Goal: Task Accomplishment & Management: Manage account settings

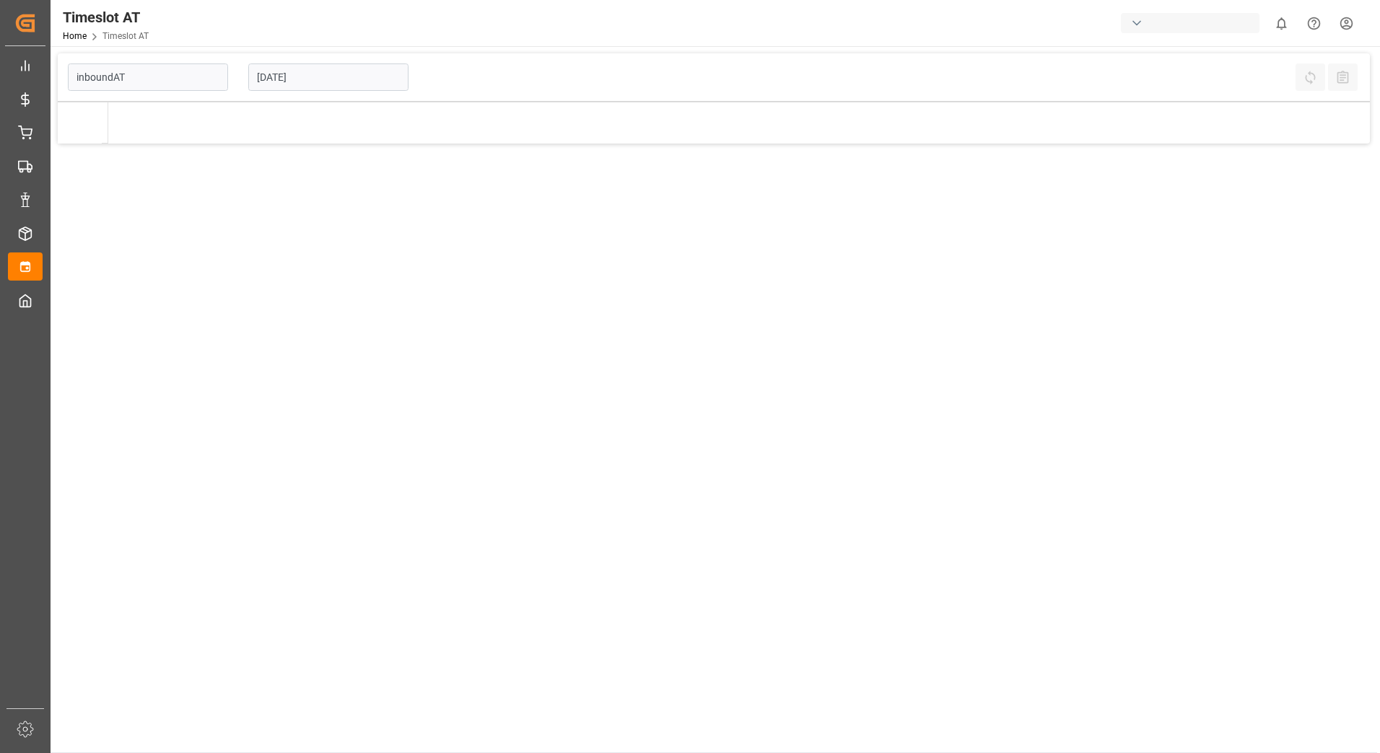
type input "Inbound AT"
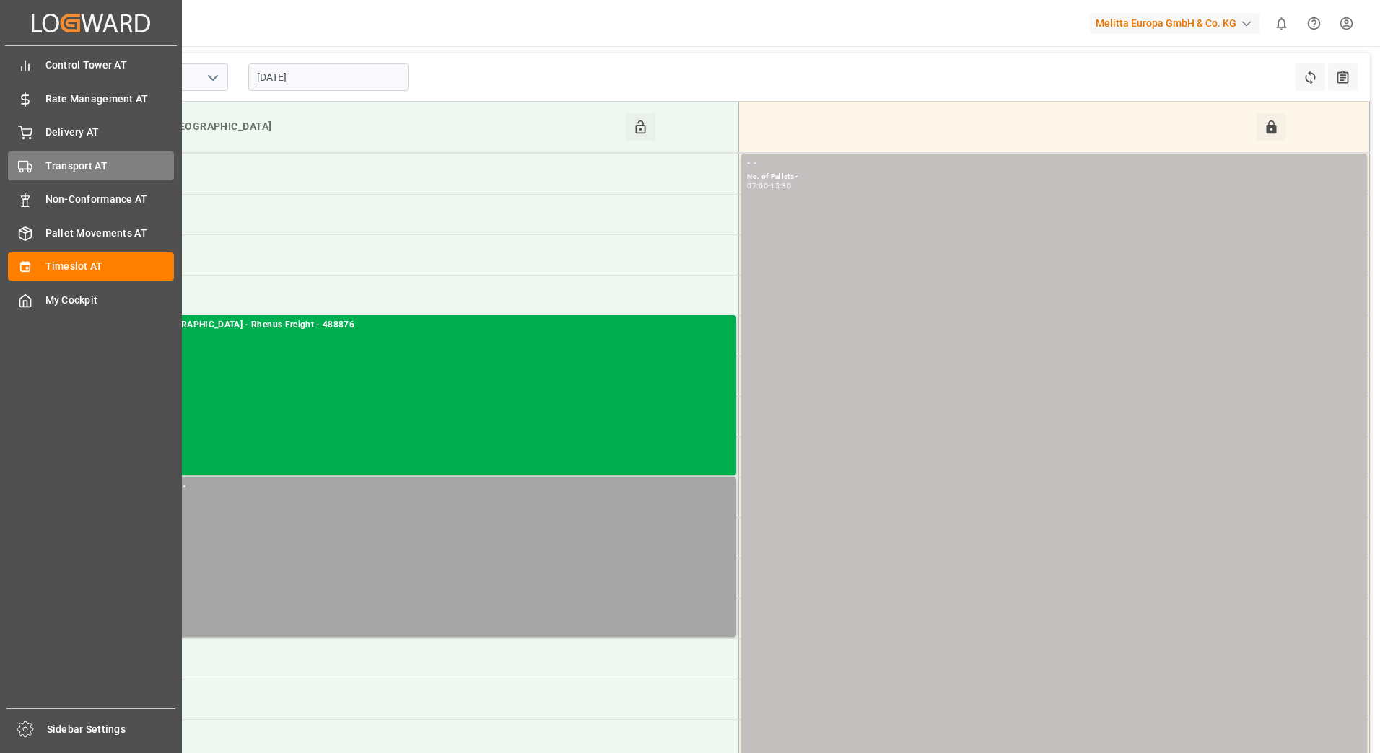
click at [53, 167] on span "Transport AT" at bounding box center [109, 166] width 129 height 15
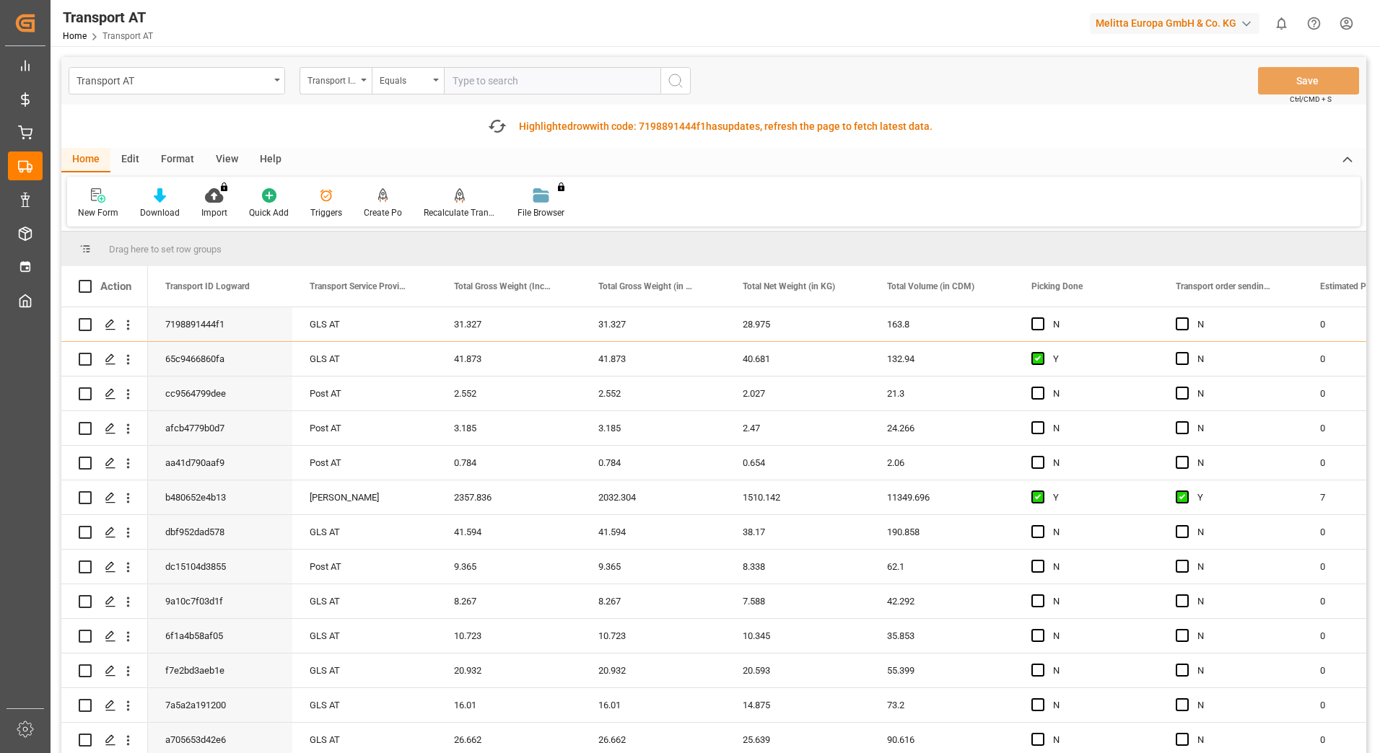
click at [356, 84] on div "Transport ID Logward" at bounding box center [331, 79] width 49 height 17
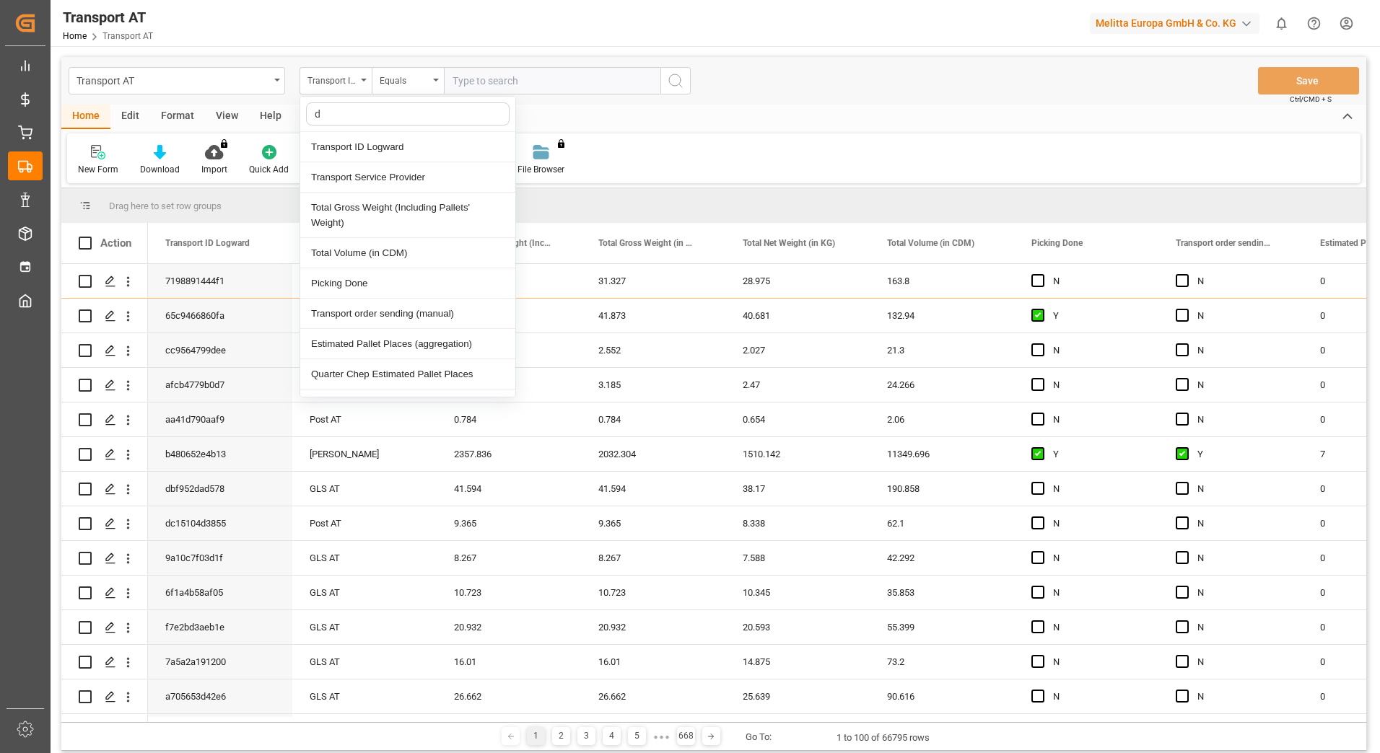
type input "do"
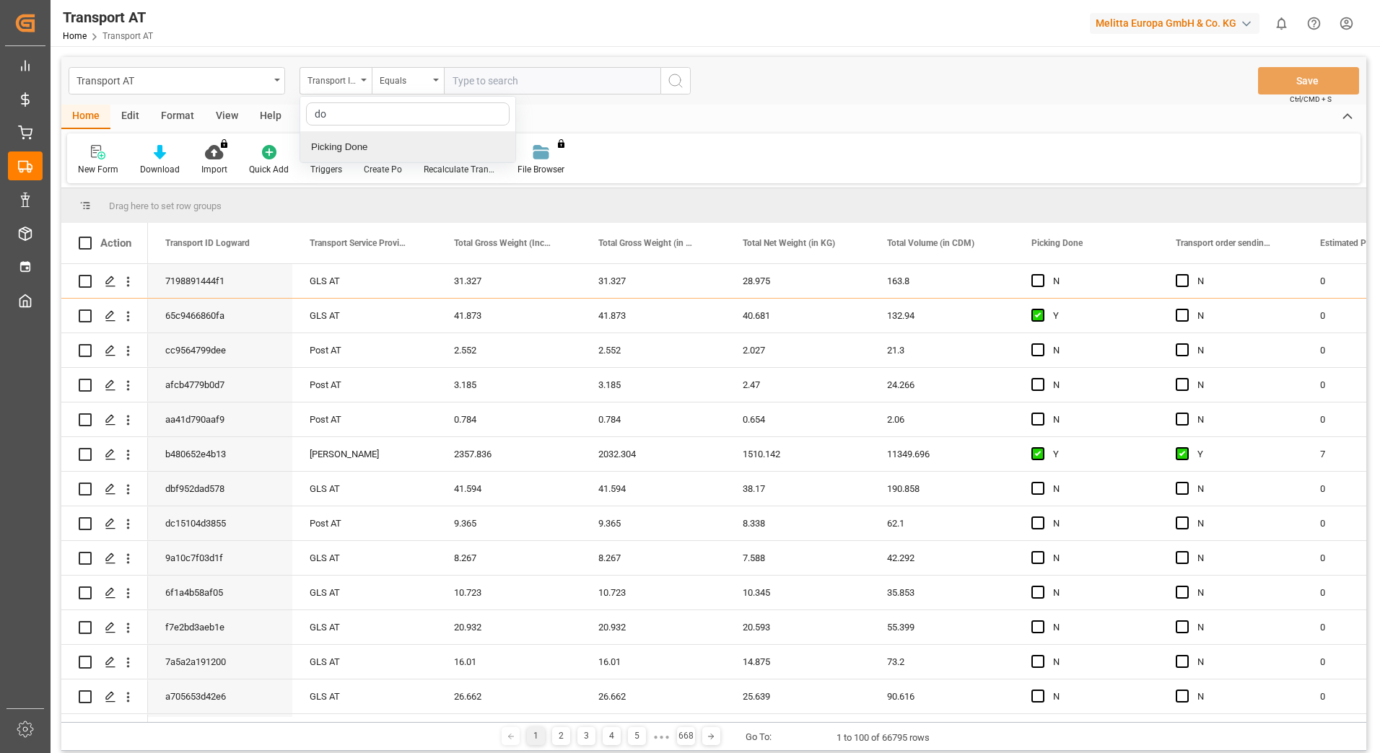
click at [355, 150] on div "Picking Done" at bounding box center [407, 147] width 215 height 30
click at [548, 97] on div "Transport AT Picking Done Equals Save Ctrl/CMD + S" at bounding box center [713, 81] width 1305 height 48
click at [549, 84] on input "text" at bounding box center [552, 80] width 217 height 27
type input "Y"
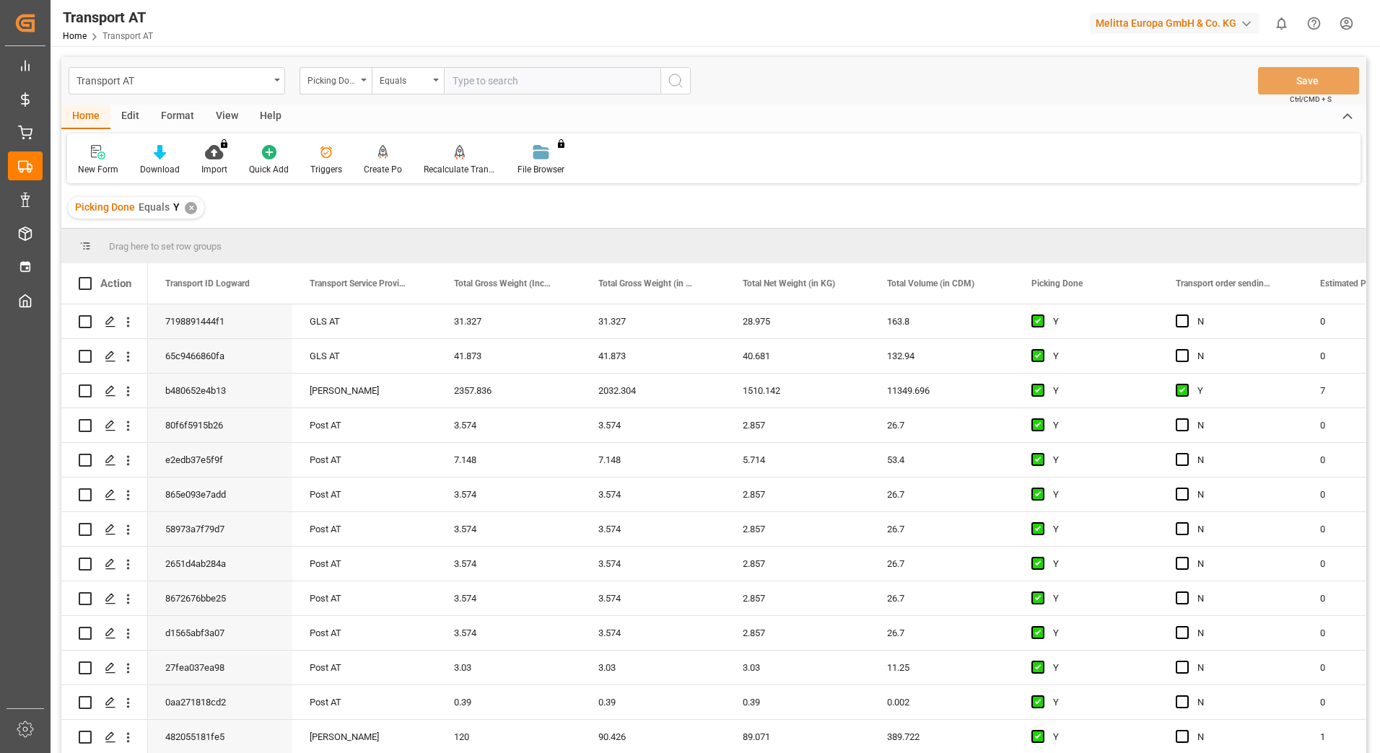
click at [363, 84] on div "Picking Done" at bounding box center [336, 80] width 72 height 27
type input "manu"
click at [385, 139] on div "Transport order sending (manual)" at bounding box center [407, 147] width 215 height 30
click at [488, 92] on input "text" at bounding box center [552, 80] width 217 height 27
type input "N"
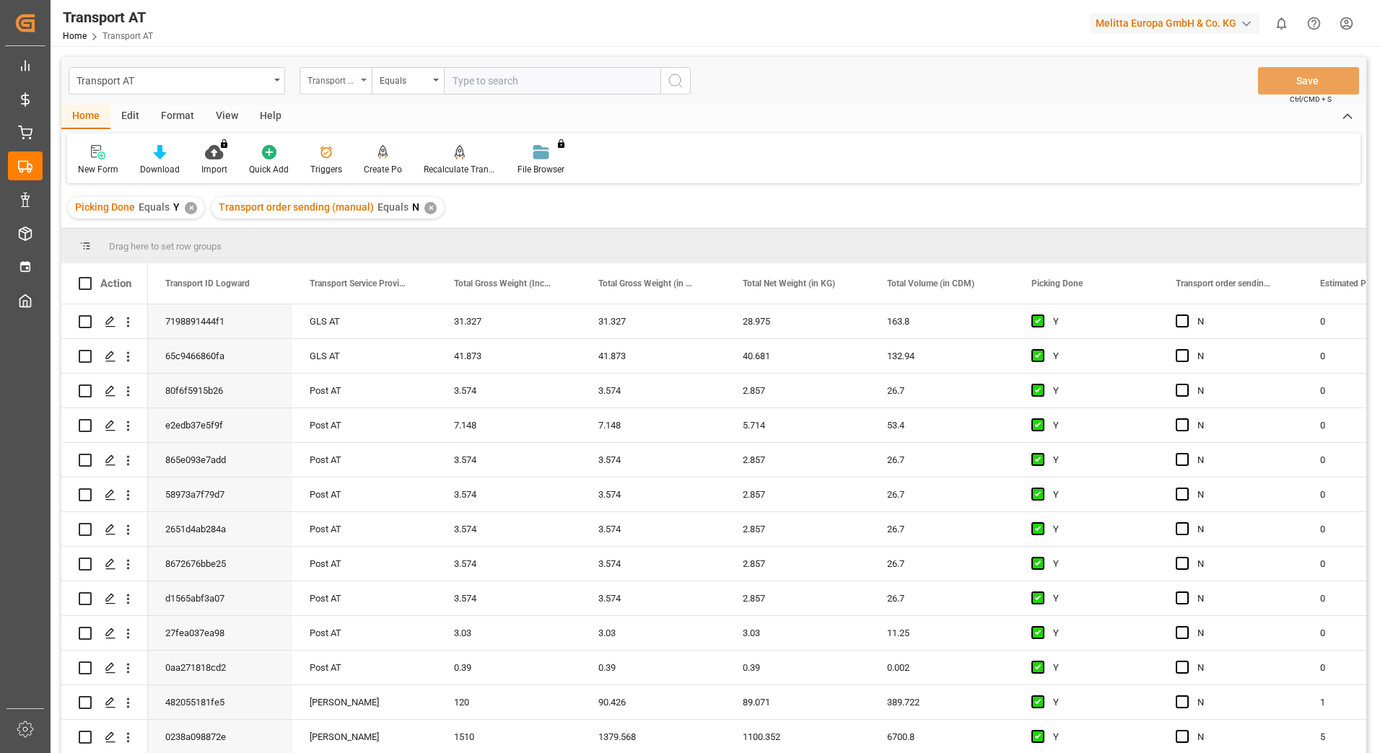
click at [370, 75] on div "Transport order sending (manual)" at bounding box center [336, 80] width 72 height 27
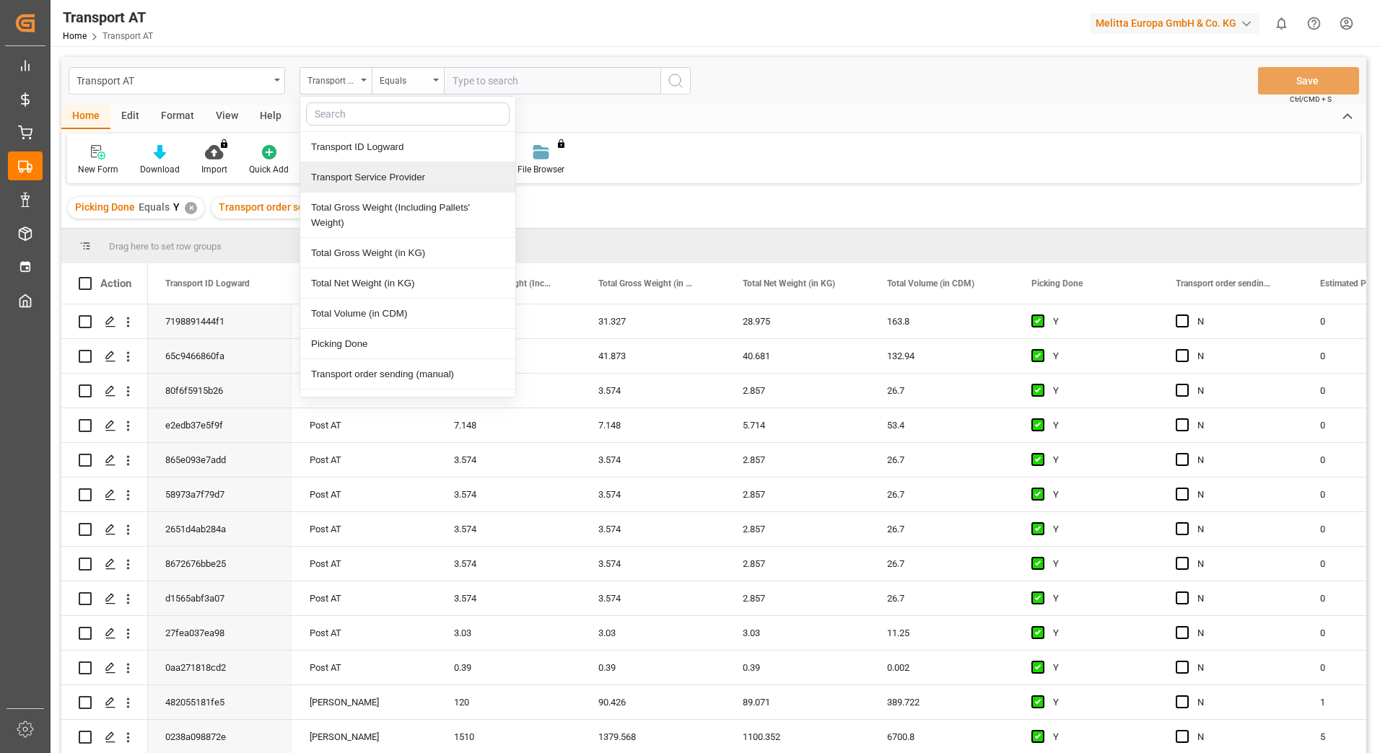
click at [365, 173] on div "Transport Service Provider" at bounding box center [407, 177] width 215 height 30
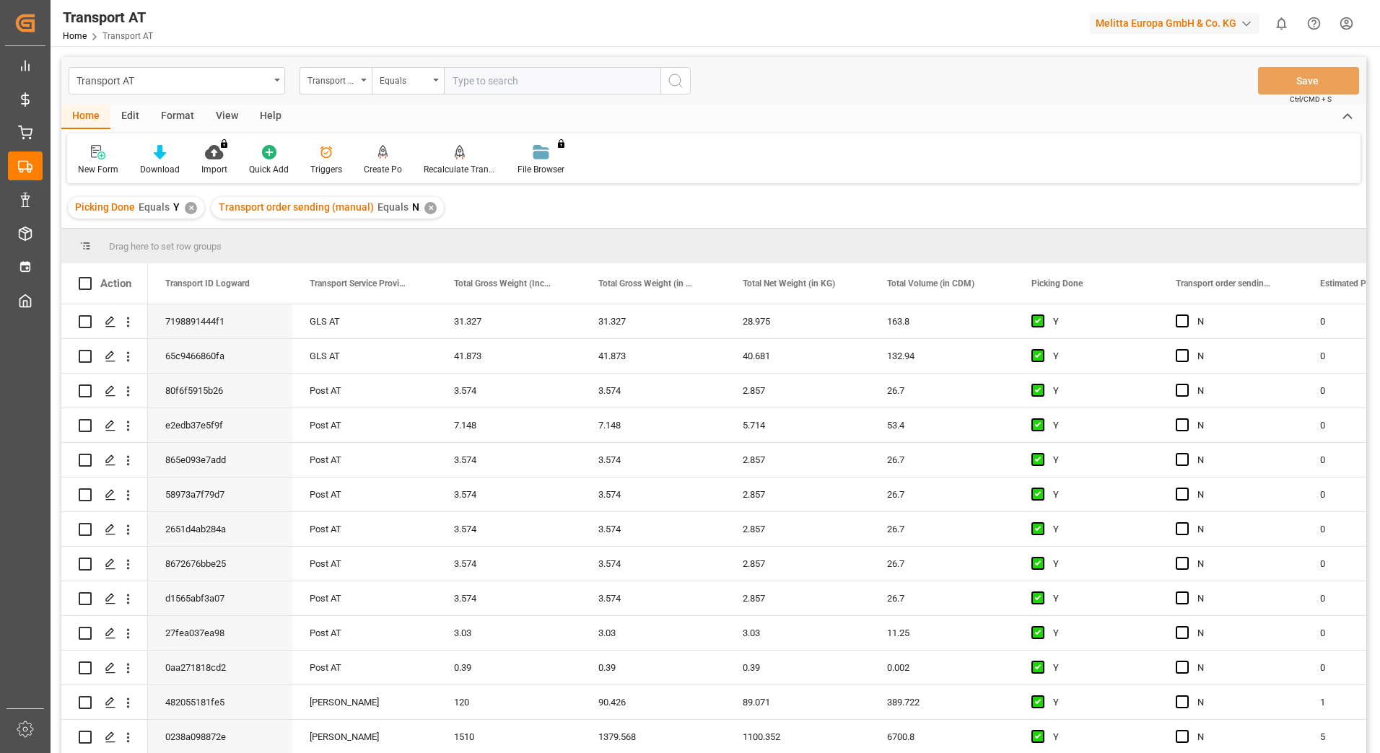
click at [496, 84] on input "text" at bounding box center [552, 80] width 217 height 27
type input "gebr [PERSON_NAME]"
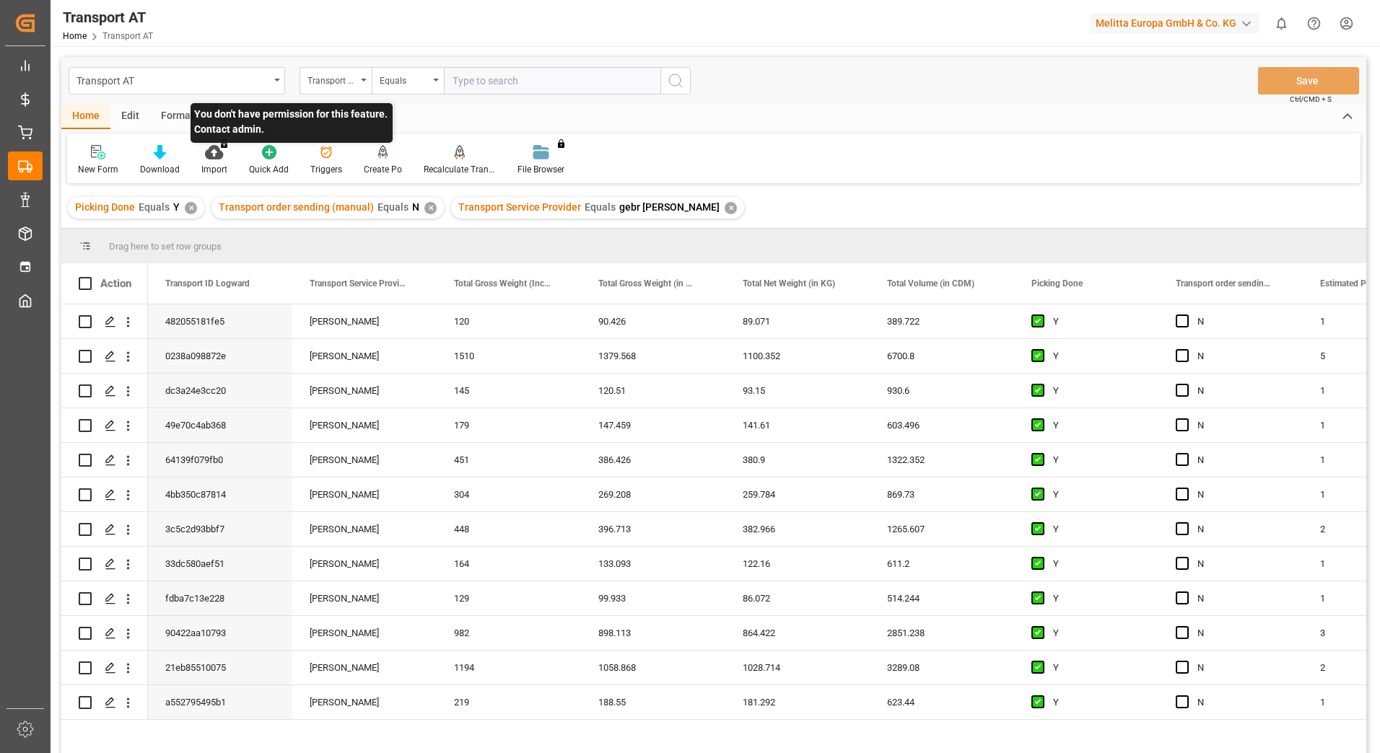
click at [227, 113] on p "You don't have permission for this feature. Contact admin." at bounding box center [292, 123] width 202 height 40
click at [219, 113] on div "View" at bounding box center [227, 117] width 44 height 25
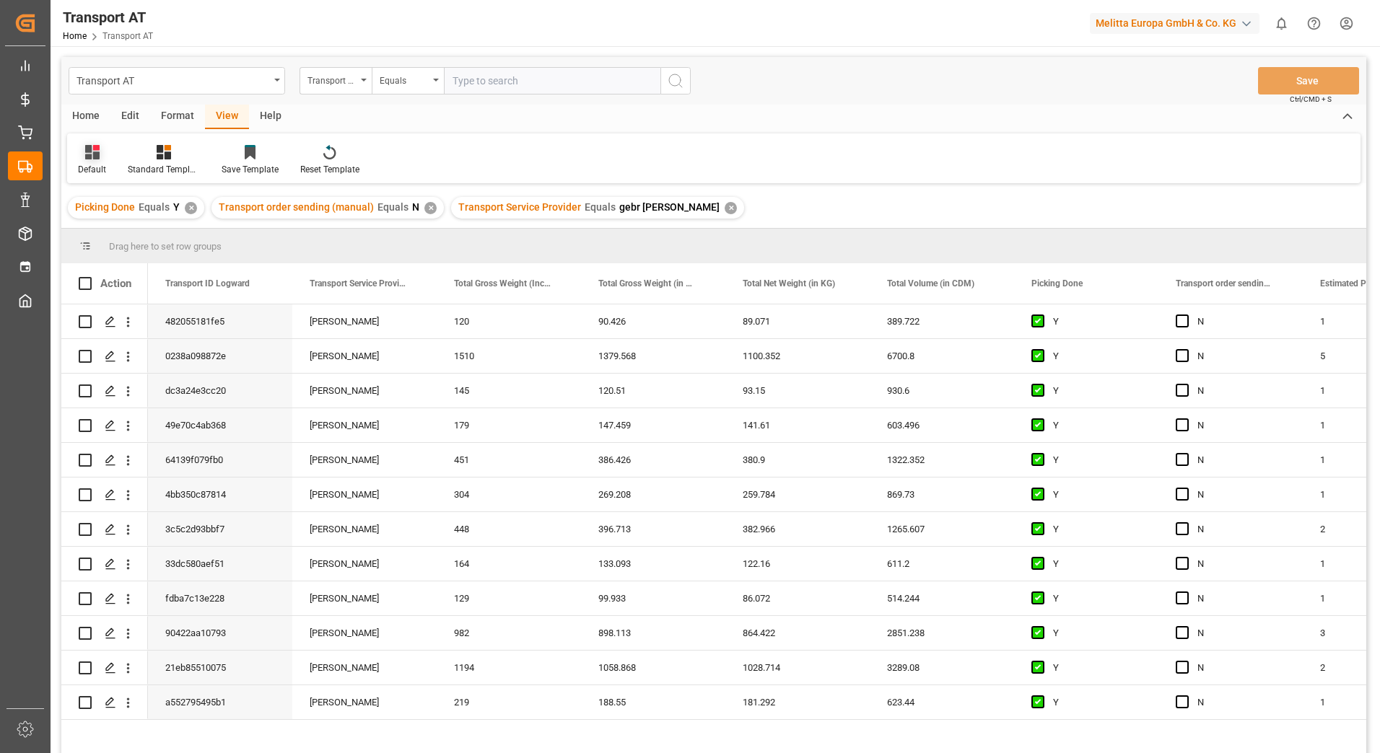
click at [107, 162] on div "Default" at bounding box center [92, 160] width 50 height 32
click at [115, 287] on div "data transmission" at bounding box center [148, 292] width 126 height 15
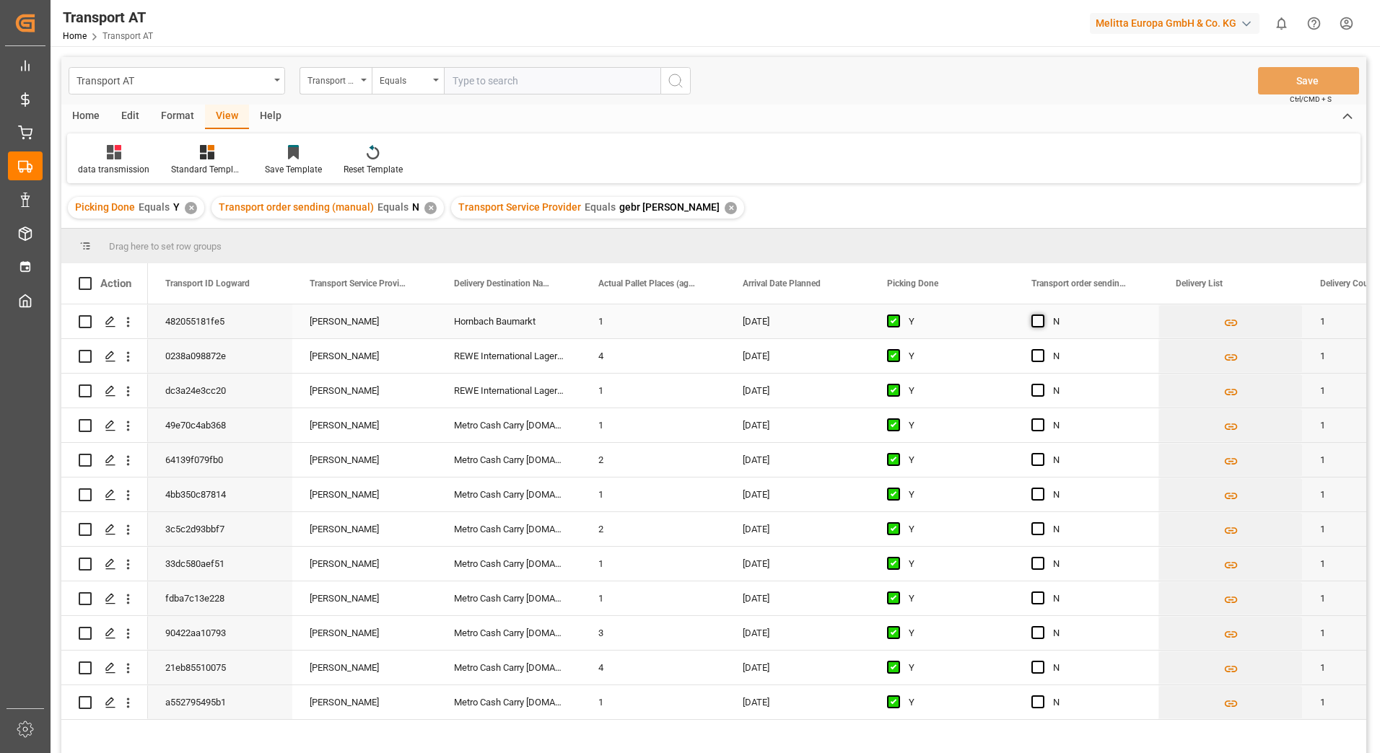
click at [1035, 320] on span "Press SPACE to select this row." at bounding box center [1037, 321] width 13 height 13
click at [1042, 315] on input "Press SPACE to select this row." at bounding box center [1042, 315] width 0 height 0
click at [1034, 354] on span "Press SPACE to select this row." at bounding box center [1037, 355] width 13 height 13
click at [1042, 349] on input "Press SPACE to select this row." at bounding box center [1042, 349] width 0 height 0
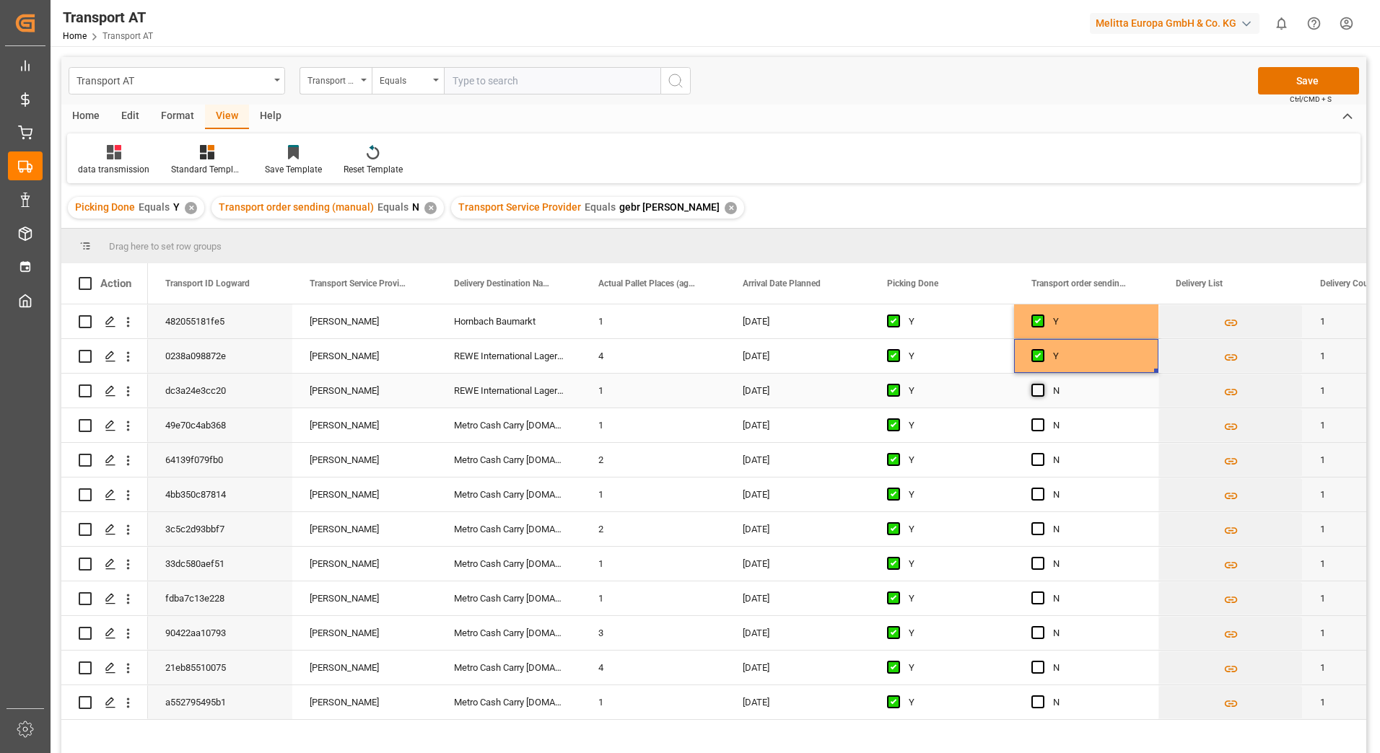
click at [1040, 390] on span "Press SPACE to select this row." at bounding box center [1037, 390] width 13 height 13
click at [1042, 384] on input "Press SPACE to select this row." at bounding box center [1042, 384] width 0 height 0
click at [1037, 424] on span "Press SPACE to select this row." at bounding box center [1037, 425] width 13 height 13
click at [1042, 419] on input "Press SPACE to select this row." at bounding box center [1042, 419] width 0 height 0
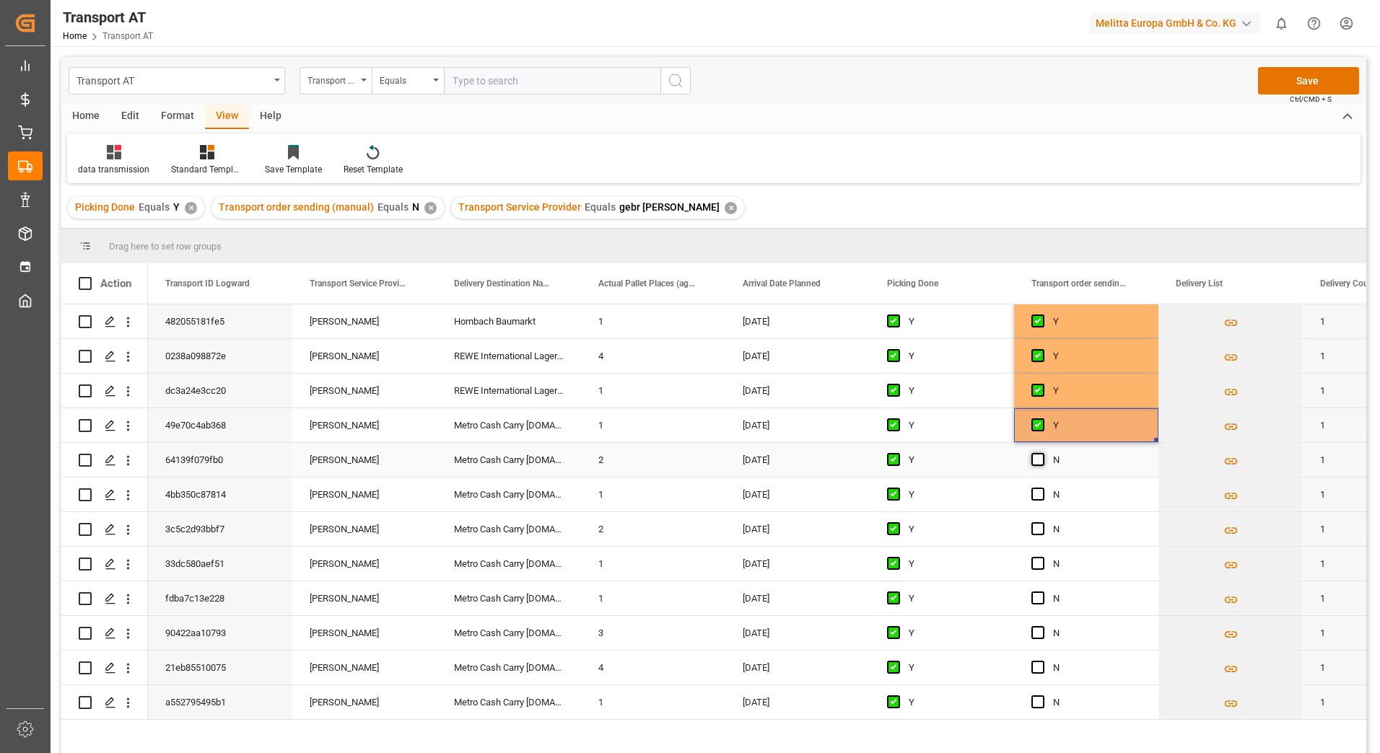
click at [1037, 460] on span "Press SPACE to select this row." at bounding box center [1037, 459] width 13 height 13
click at [1042, 453] on input "Press SPACE to select this row." at bounding box center [1042, 453] width 0 height 0
click at [1040, 493] on span "Press SPACE to select this row." at bounding box center [1037, 494] width 13 height 13
click at [1042, 488] on input "Press SPACE to select this row." at bounding box center [1042, 488] width 0 height 0
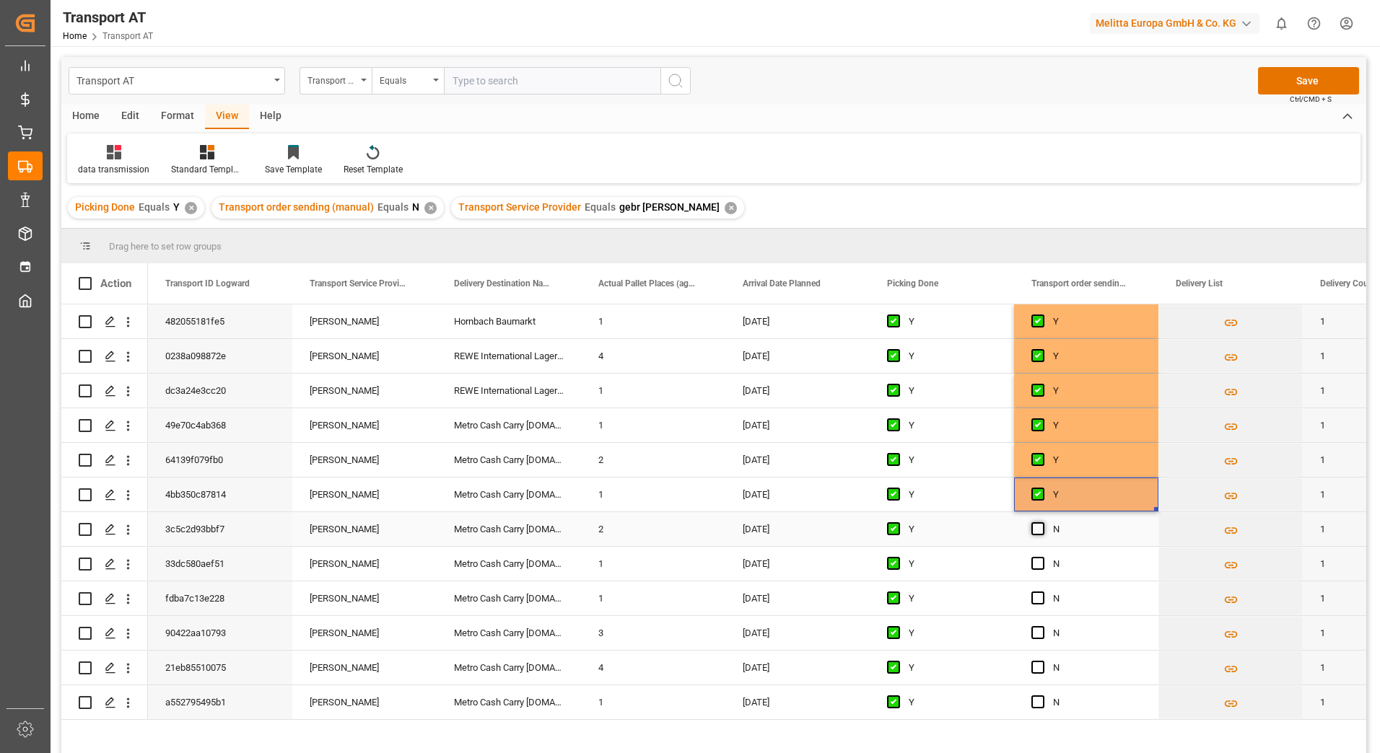
click at [1037, 530] on span "Press SPACE to select this row." at bounding box center [1037, 529] width 13 height 13
click at [1042, 523] on input "Press SPACE to select this row." at bounding box center [1042, 523] width 0 height 0
click at [1035, 561] on span "Press SPACE to select this row." at bounding box center [1037, 563] width 13 height 13
click at [1042, 557] on input "Press SPACE to select this row." at bounding box center [1042, 557] width 0 height 0
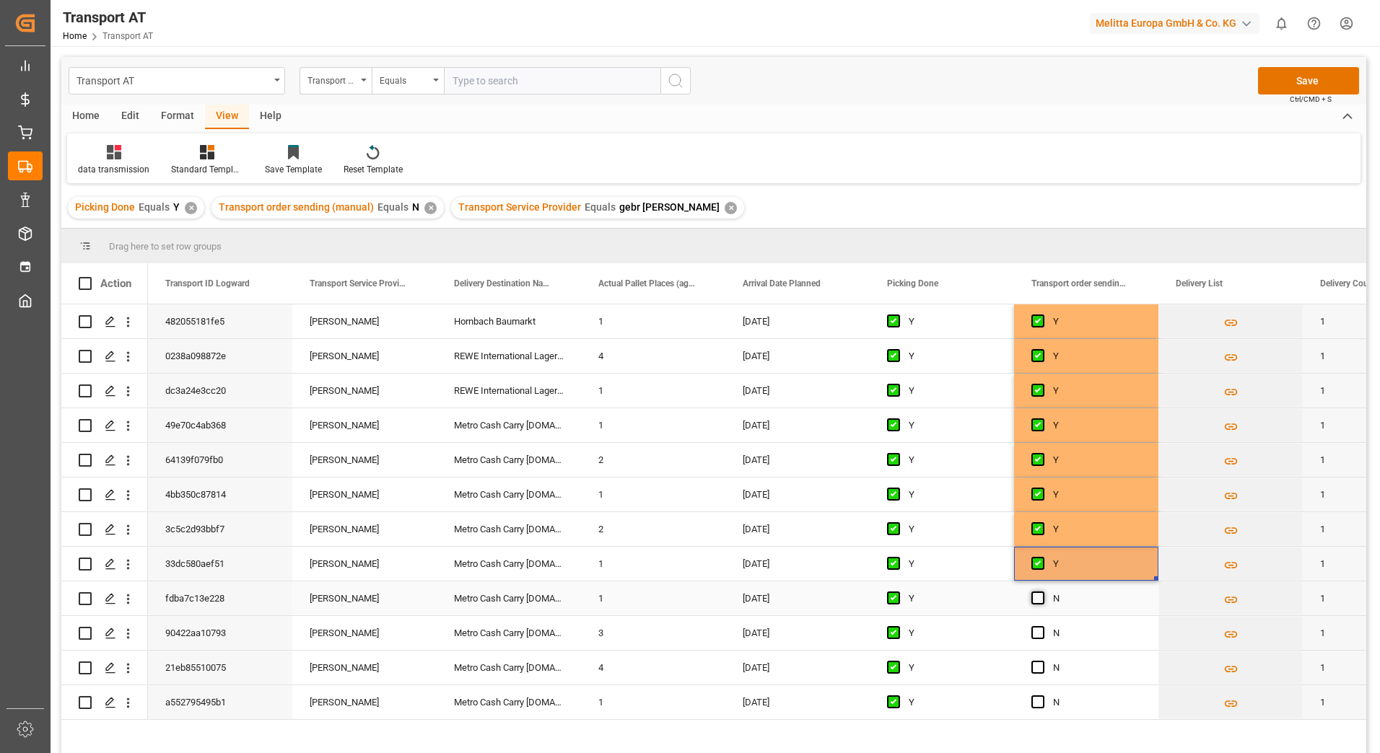
click at [1040, 598] on span "Press SPACE to select this row." at bounding box center [1037, 598] width 13 height 13
click at [1042, 592] on input "Press SPACE to select this row." at bounding box center [1042, 592] width 0 height 0
click at [1033, 631] on span "Press SPACE to select this row." at bounding box center [1037, 632] width 13 height 13
click at [1042, 626] on input "Press SPACE to select this row." at bounding box center [1042, 626] width 0 height 0
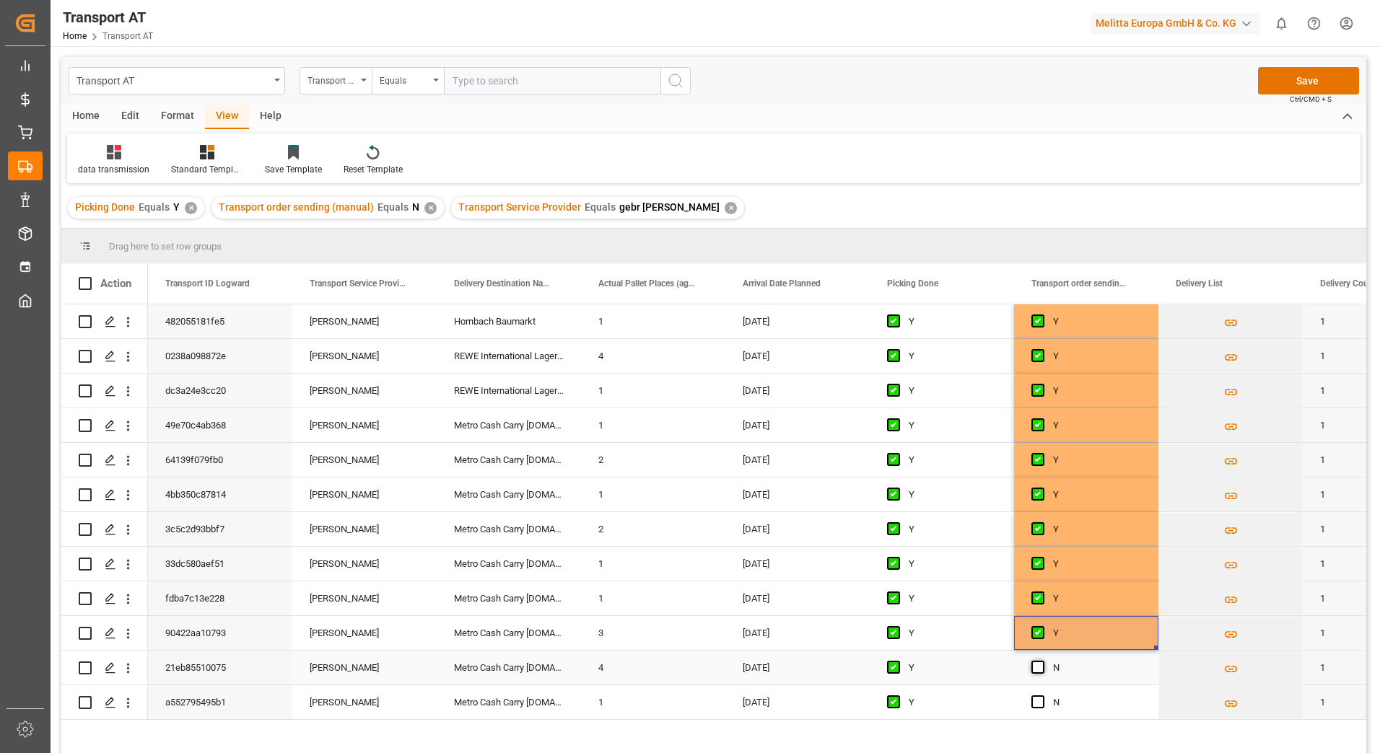
click at [1037, 668] on span "Press SPACE to select this row." at bounding box center [1037, 667] width 13 height 13
click at [1042, 661] on input "Press SPACE to select this row." at bounding box center [1042, 661] width 0 height 0
click at [1036, 704] on span "Press SPACE to select this row." at bounding box center [1037, 702] width 13 height 13
click at [1042, 696] on input "Press SPACE to select this row." at bounding box center [1042, 696] width 0 height 0
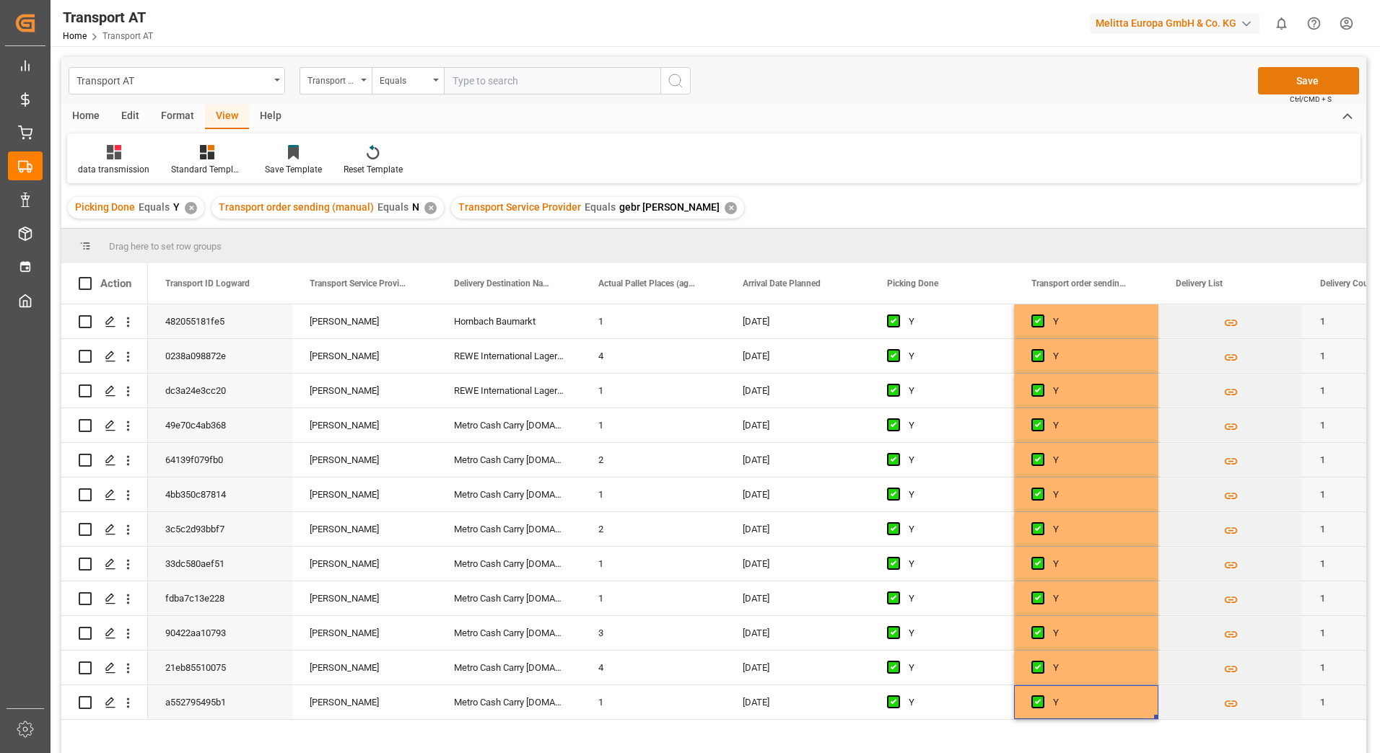
click at [1301, 75] on button "Save" at bounding box center [1308, 80] width 101 height 27
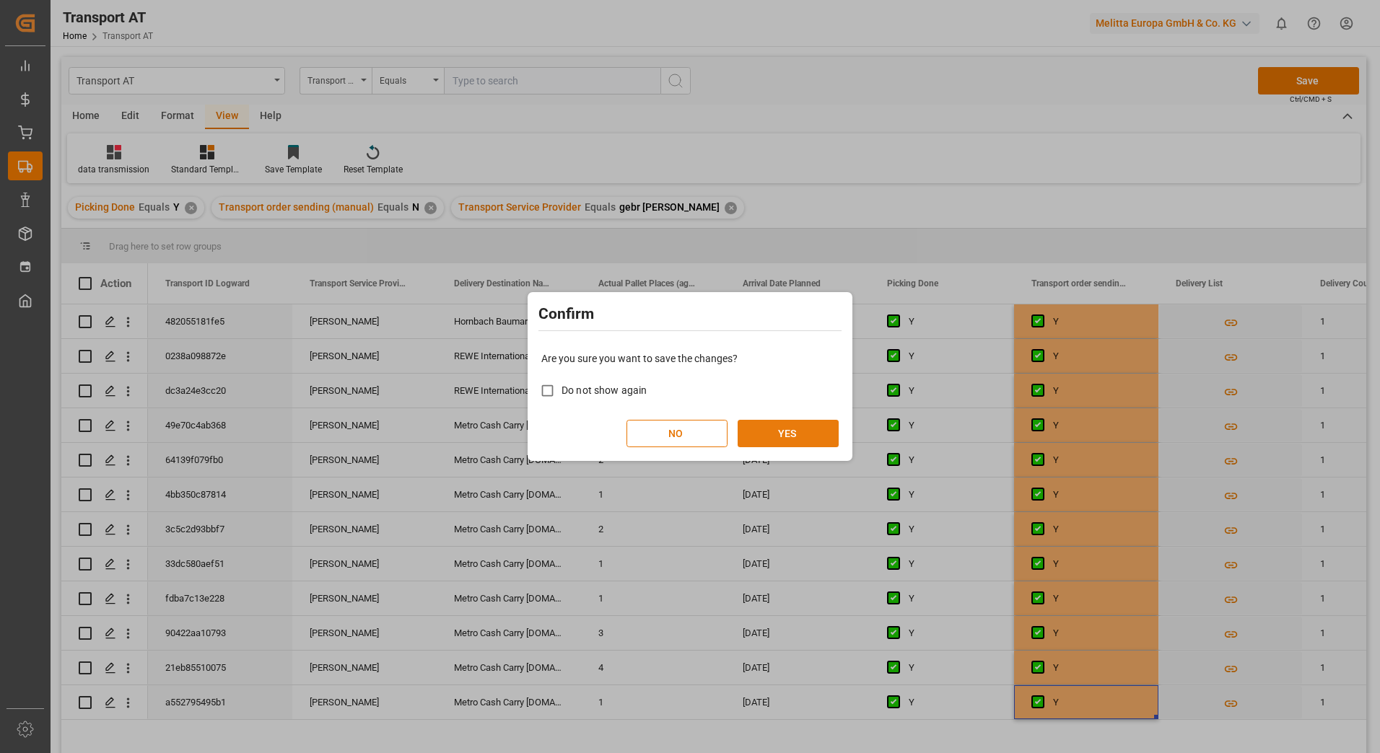
click at [808, 427] on button "YES" at bounding box center [788, 433] width 101 height 27
